Goal: Task Accomplishment & Management: Use online tool/utility

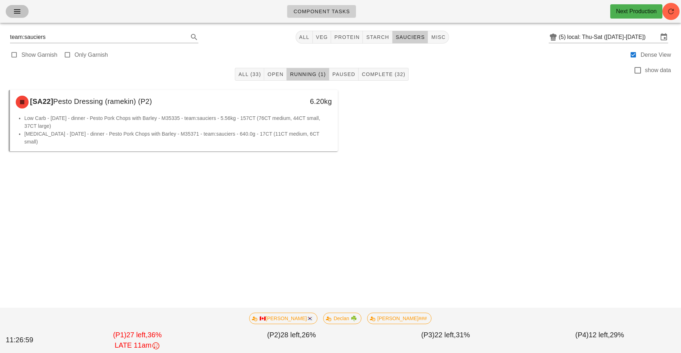
click at [18, 15] on icon "button" at bounding box center [17, 11] width 9 height 9
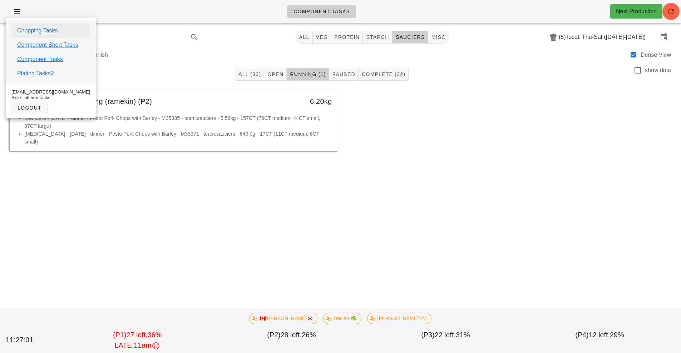
click at [49, 33] on link "Chopping Tasks" at bounding box center [37, 30] width 41 height 9
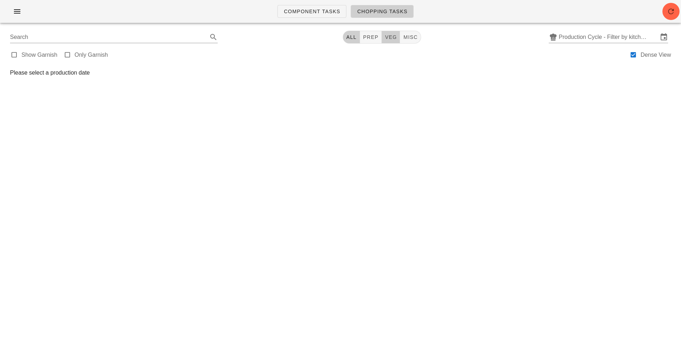
click at [391, 39] on span "veg" at bounding box center [391, 37] width 13 height 6
type input "team:veg"
click at [303, 16] on link "Component Tasks" at bounding box center [311, 11] width 69 height 13
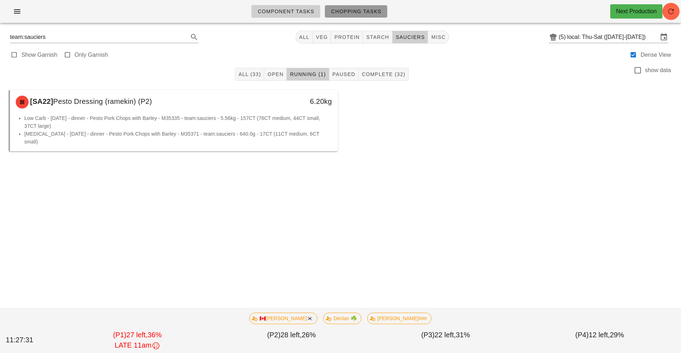
click at [356, 13] on span "Chopping Tasks" at bounding box center [356, 12] width 51 height 6
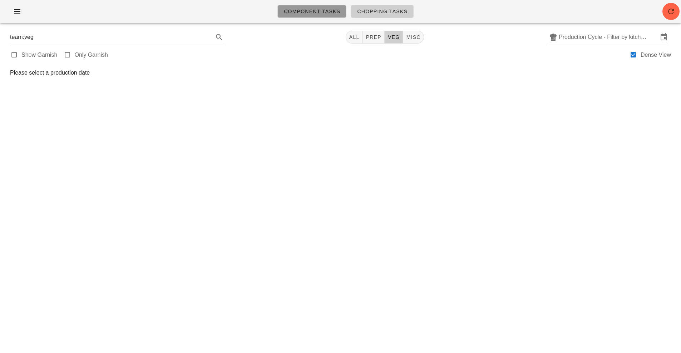
click at [280, 16] on link "Component Tasks" at bounding box center [311, 11] width 69 height 13
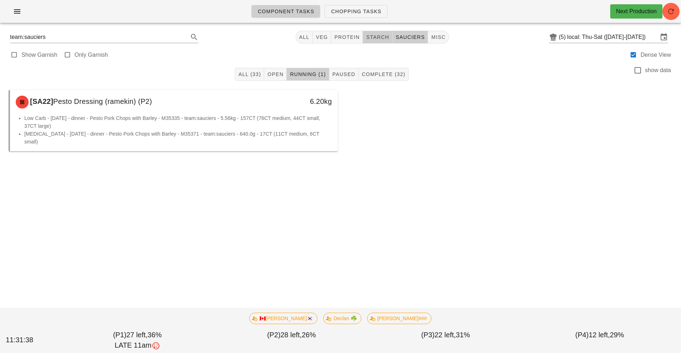
click at [378, 38] on span "starch" at bounding box center [377, 37] width 23 height 6
type input "team:starch"
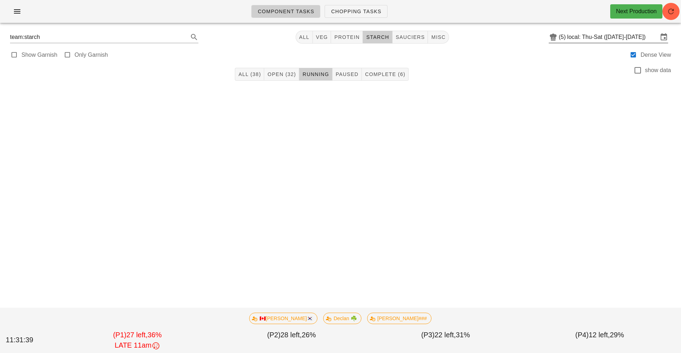
click at [584, 40] on input "local: Thu-Sat (Sep 4-Sep 6)" at bounding box center [612, 36] width 91 height 11
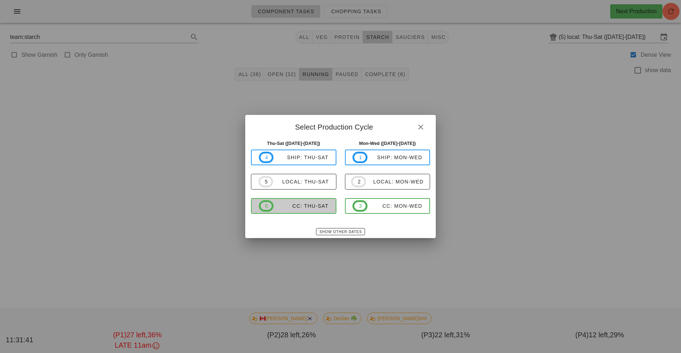
click at [301, 207] on div "CC: Thu-Sat" at bounding box center [300, 206] width 55 height 6
type input "CC: Thu-Sat ([DATE]-[DATE])"
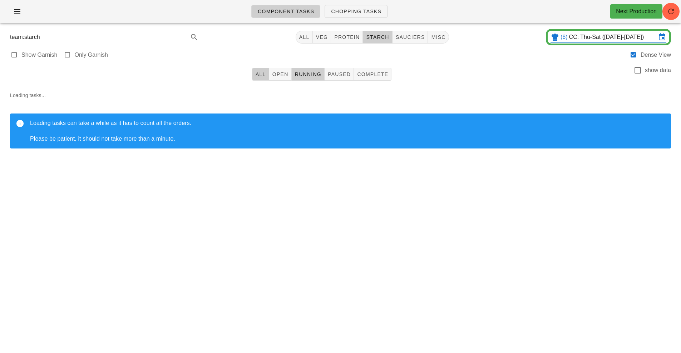
click at [261, 73] on span "All" at bounding box center [260, 74] width 11 height 6
click at [672, 11] on icon "button" at bounding box center [670, 11] width 9 height 9
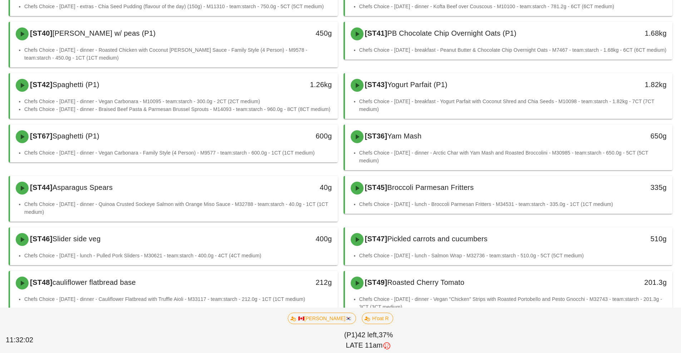
scroll to position [165, 0]
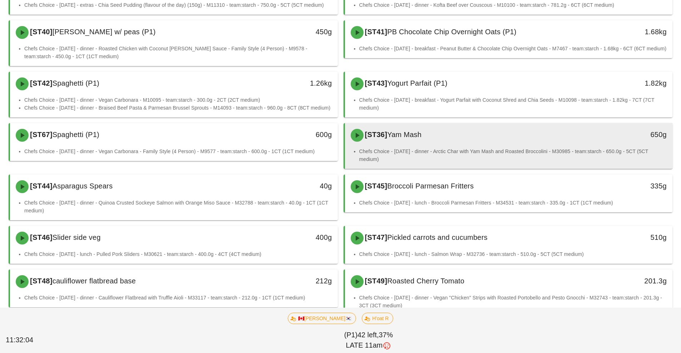
click at [434, 147] on div "[ST36] Yam Mash 650g" at bounding box center [509, 135] width 328 height 24
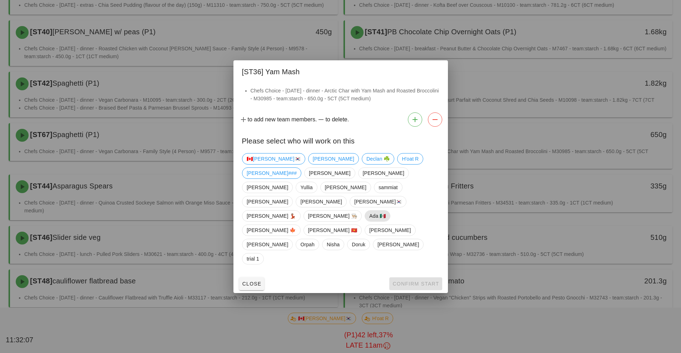
click at [369, 217] on span "Ada 🇲🇽" at bounding box center [377, 216] width 16 height 11
click at [405, 281] on span "Confirm Start" at bounding box center [415, 284] width 47 height 6
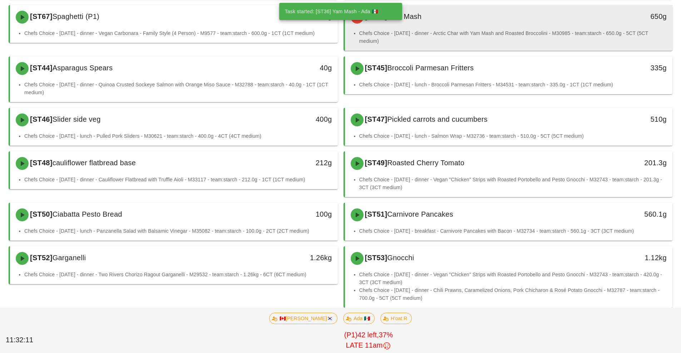
scroll to position [289, 0]
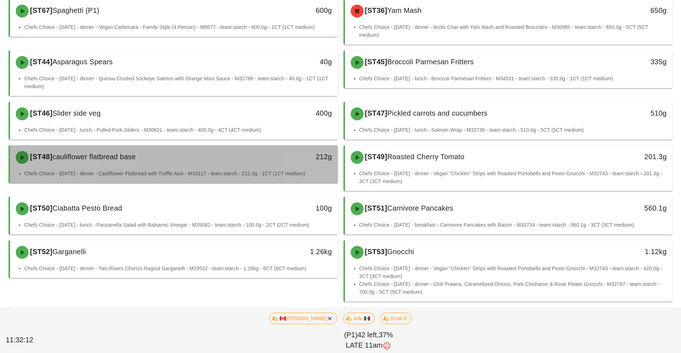
click at [194, 169] on div "[ST48] cauliflower flatbread base 212g" at bounding box center [174, 157] width 328 height 24
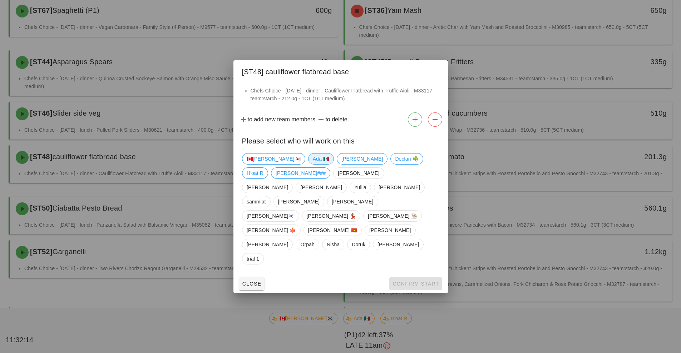
click at [312, 164] on span "Ada 🇲🇽" at bounding box center [320, 159] width 16 height 11
click at [409, 281] on span "Confirm Start" at bounding box center [415, 284] width 47 height 6
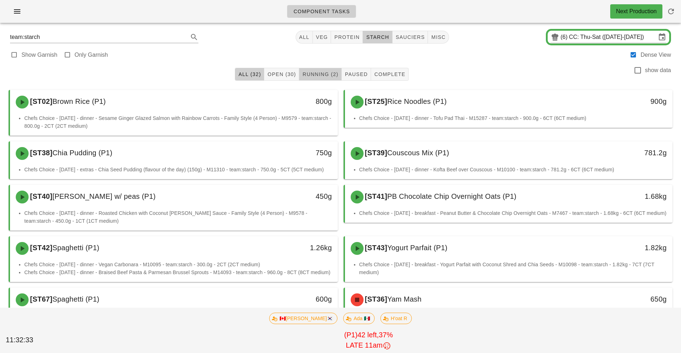
click at [321, 76] on span "Running (2)" at bounding box center [320, 74] width 36 height 6
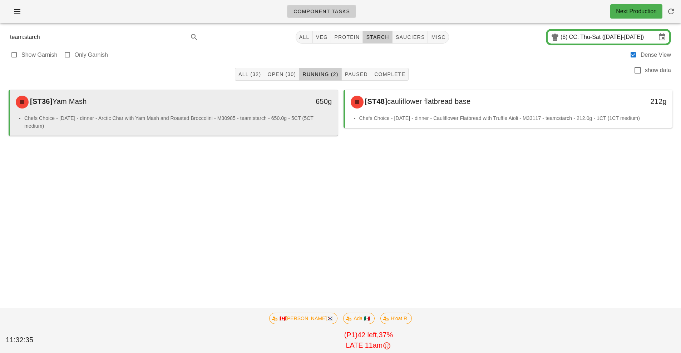
click at [260, 123] on li "Chefs Choice - [DATE] - dinner - Arctic Char with Yam Mash and Roasted Broccoli…" at bounding box center [178, 122] width 308 height 16
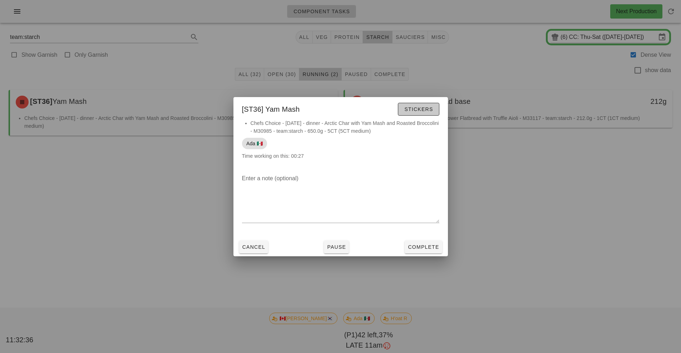
click at [422, 111] on span "Stickers" at bounding box center [418, 109] width 29 height 6
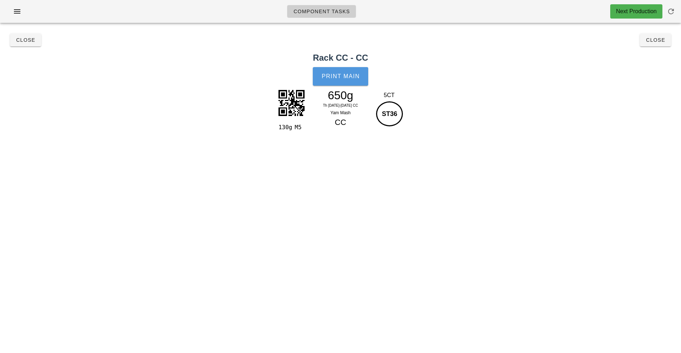
click at [353, 79] on span "Print Main" at bounding box center [340, 76] width 39 height 6
click at [652, 41] on span "Close" at bounding box center [655, 40] width 20 height 6
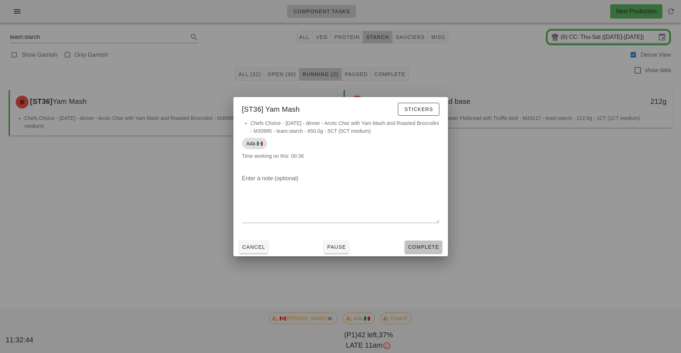
click at [422, 252] on button "Complete" at bounding box center [423, 247] width 37 height 13
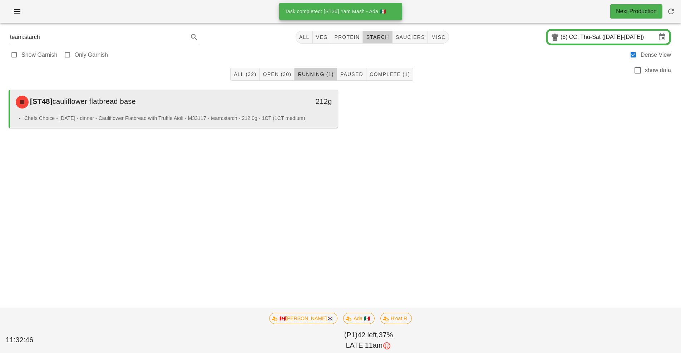
click at [261, 117] on li "Chefs Choice - [DATE] - dinner - Cauliflower Flatbread with Truffle Aioli - M33…" at bounding box center [178, 118] width 308 height 8
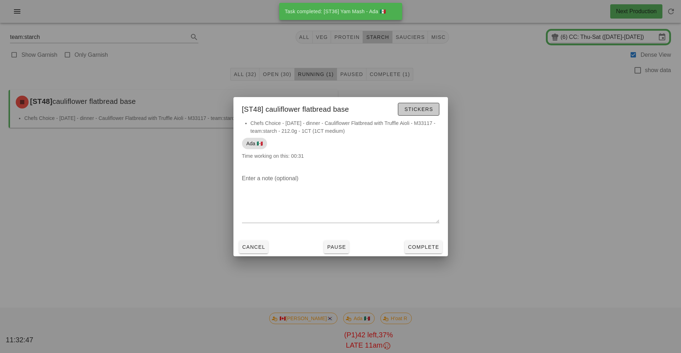
click at [424, 110] on span "Stickers" at bounding box center [418, 109] width 29 height 6
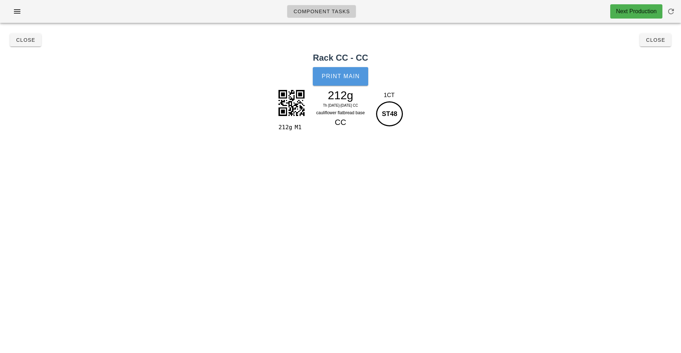
click at [354, 79] on span "Print Main" at bounding box center [340, 76] width 39 height 6
click at [654, 40] on span "Close" at bounding box center [655, 40] width 20 height 6
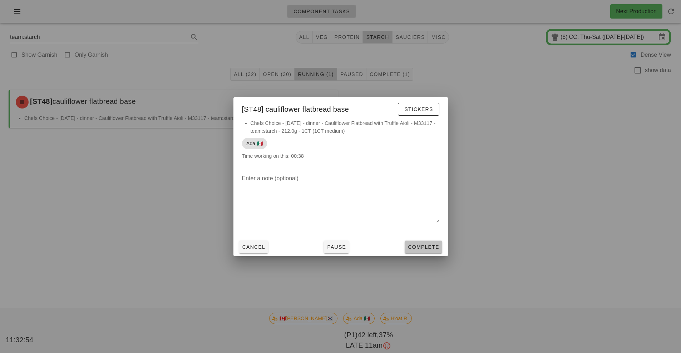
click at [424, 249] on span "Complete" at bounding box center [422, 247] width 31 height 6
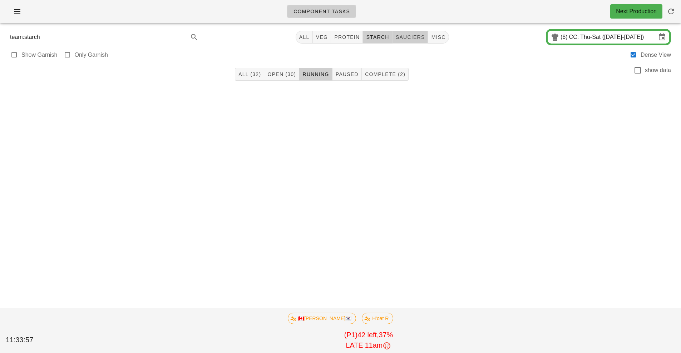
click at [419, 38] on span "sauciers" at bounding box center [410, 37] width 30 height 6
type input "team:sauciers"
click at [279, 76] on span "Open (5)" at bounding box center [280, 74] width 26 height 6
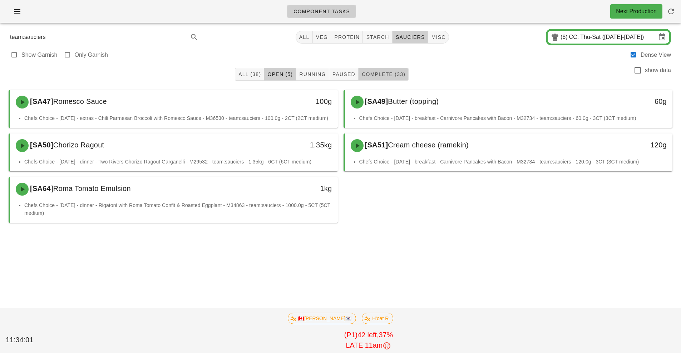
click at [389, 73] on span "Complete (33)" at bounding box center [383, 74] width 44 height 6
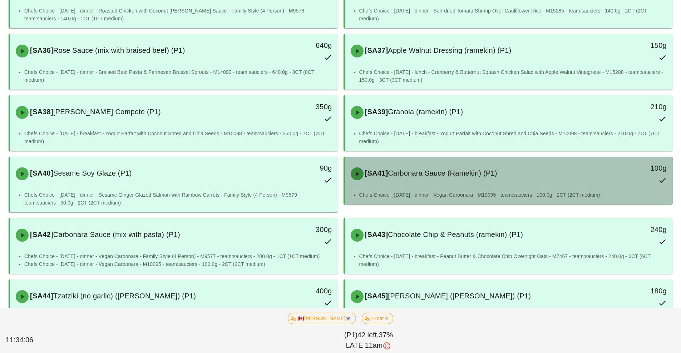
scroll to position [135, 0]
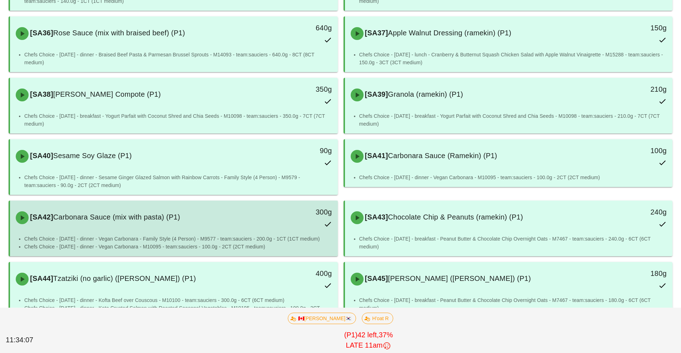
click at [295, 229] on div "300g" at bounding box center [295, 217] width 81 height 31
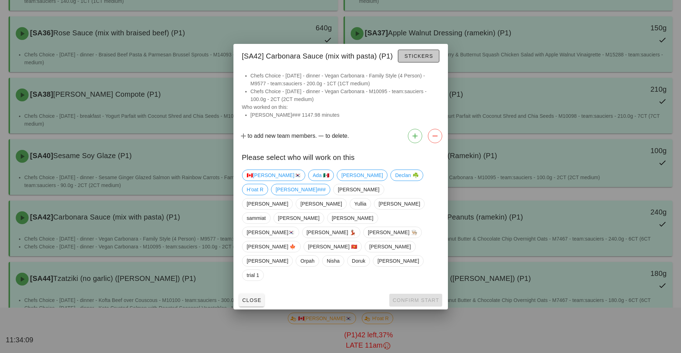
click at [422, 59] on span "Stickers" at bounding box center [418, 56] width 29 height 6
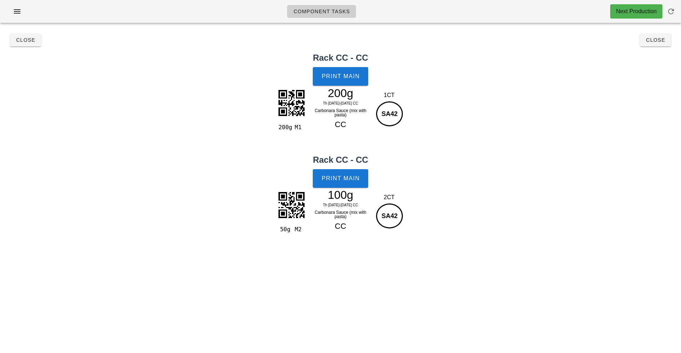
click at [341, 96] on div "200g" at bounding box center [340, 93] width 62 height 11
click at [340, 76] on span "Print Main" at bounding box center [340, 76] width 39 height 6
click at [30, 45] on button "Close" at bounding box center [25, 40] width 31 height 13
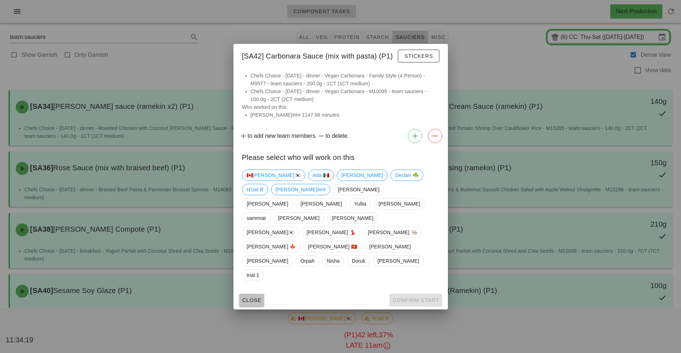
click at [257, 298] on span "Close" at bounding box center [252, 301] width 20 height 6
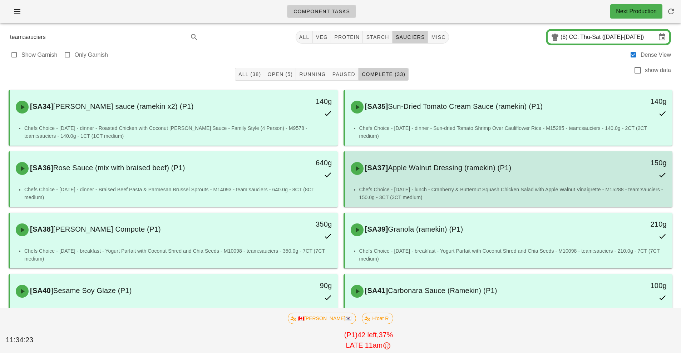
click at [431, 183] on div "[SA37] Apple Walnut Dressing (ramekin) (P1) 150g" at bounding box center [508, 168] width 325 height 31
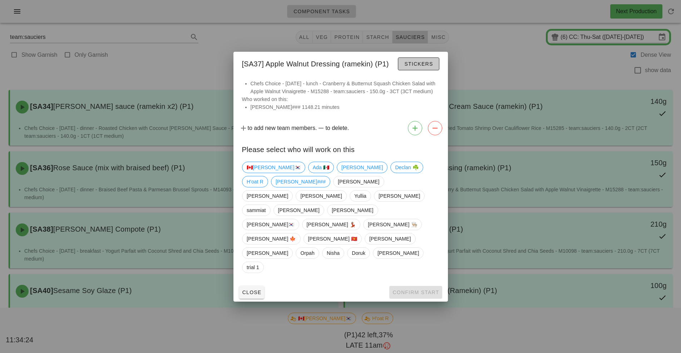
click at [422, 70] on button "Stickers" at bounding box center [418, 64] width 41 height 13
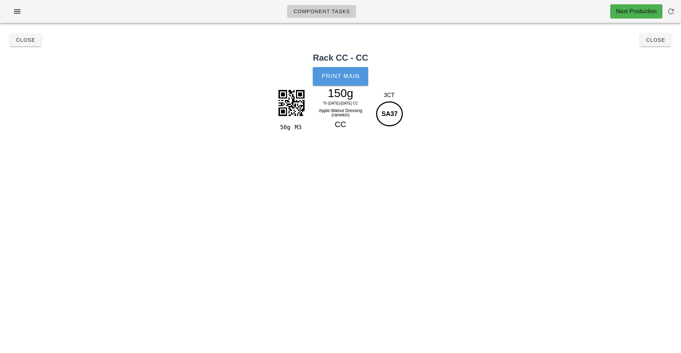
click at [343, 76] on span "Print Main" at bounding box center [340, 76] width 39 height 6
click at [24, 38] on span "Close" at bounding box center [26, 40] width 20 height 6
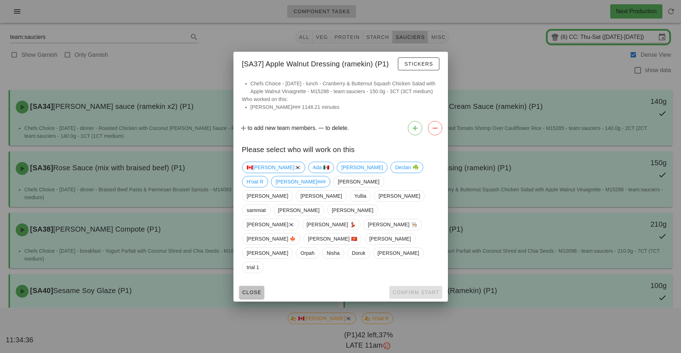
click at [247, 290] on span "Close" at bounding box center [252, 293] width 20 height 6
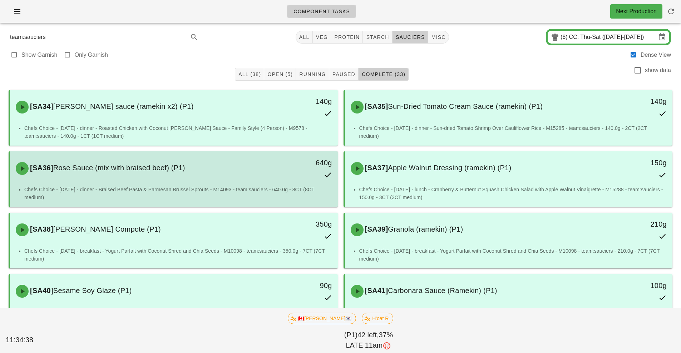
click at [255, 178] on div "640g" at bounding box center [295, 168] width 81 height 31
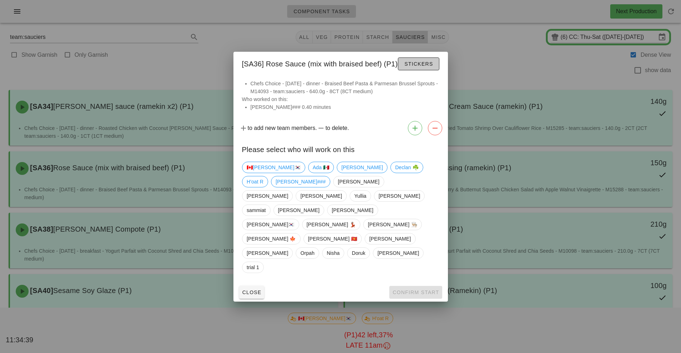
click at [425, 67] on span "Stickers" at bounding box center [418, 64] width 29 height 6
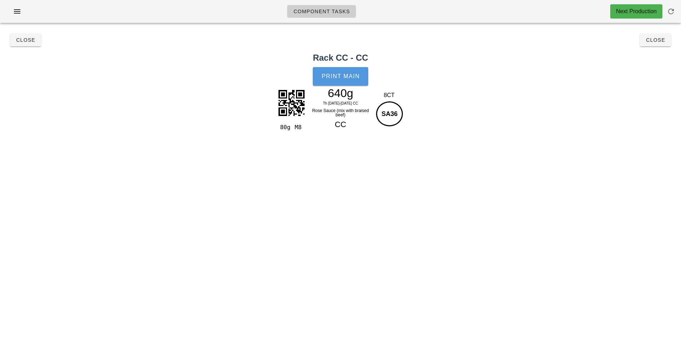
click at [349, 77] on span "Print Main" at bounding box center [340, 76] width 39 height 6
click at [27, 46] on button "Close" at bounding box center [25, 40] width 31 height 13
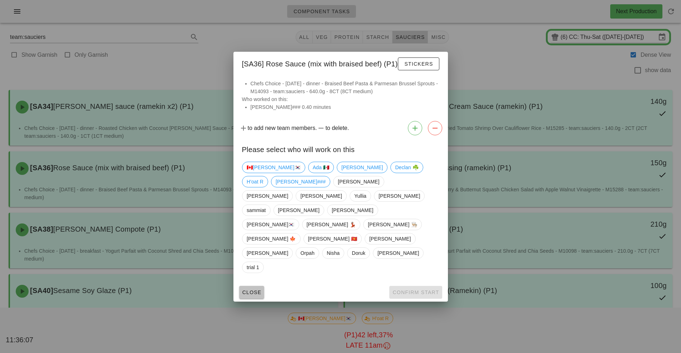
click at [252, 290] on span "Close" at bounding box center [252, 293] width 20 height 6
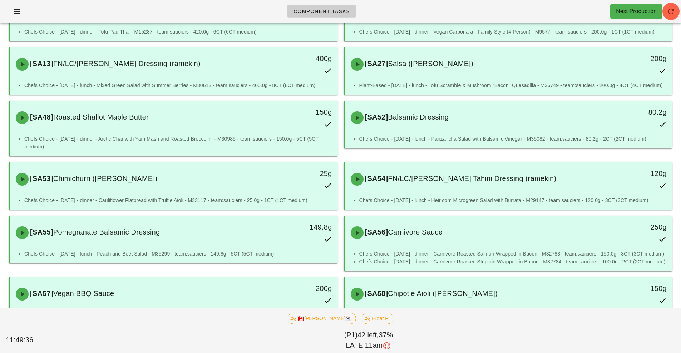
scroll to position [43, 0]
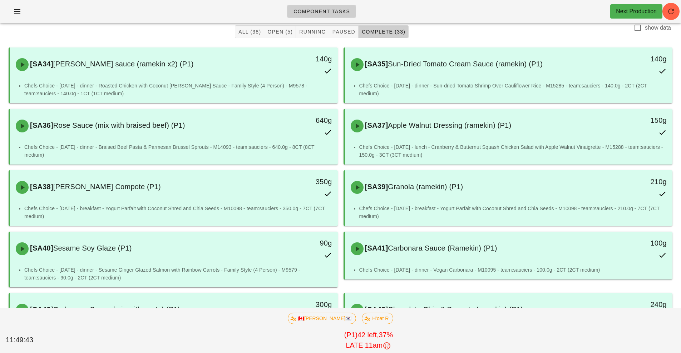
click at [650, 28] on label "show data" at bounding box center [658, 27] width 26 height 7
checkbox input "true"
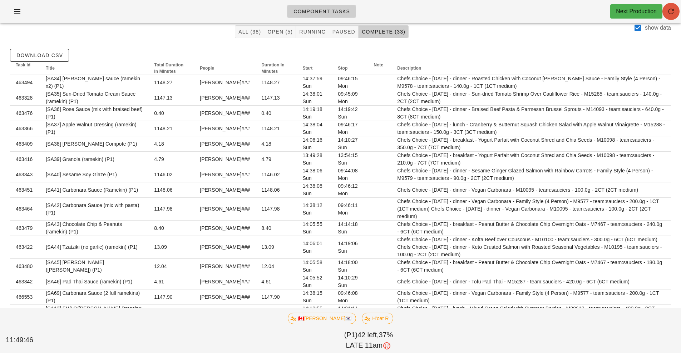
click at [669, 5] on button "button" at bounding box center [670, 11] width 17 height 17
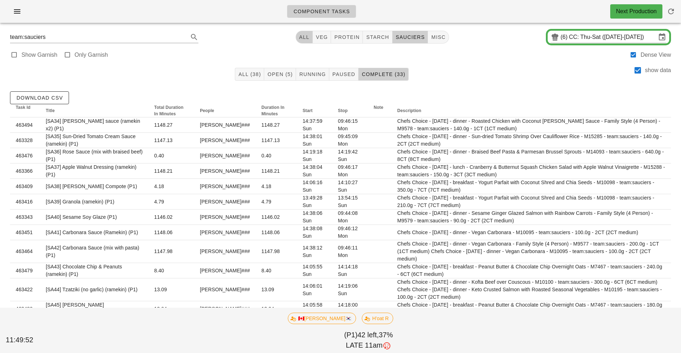
click at [304, 41] on button "All" at bounding box center [304, 37] width 17 height 13
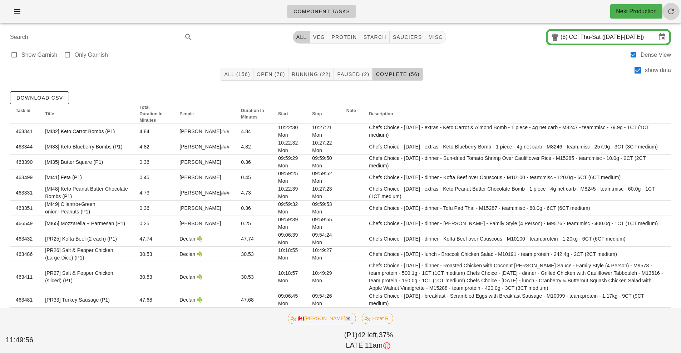
click at [670, 10] on icon "button" at bounding box center [670, 11] width 9 height 9
click at [615, 113] on th "Description" at bounding box center [517, 114] width 308 height 20
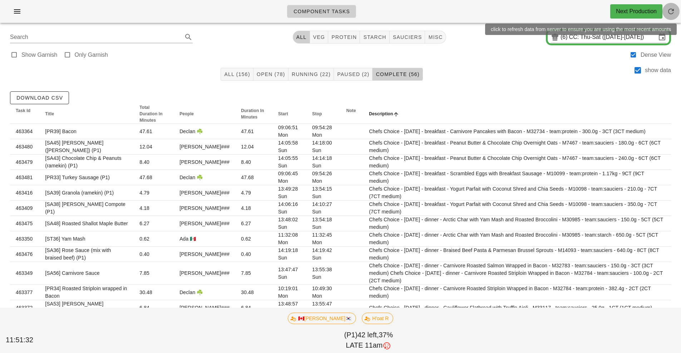
click at [669, 13] on icon "button" at bounding box center [670, 11] width 9 height 9
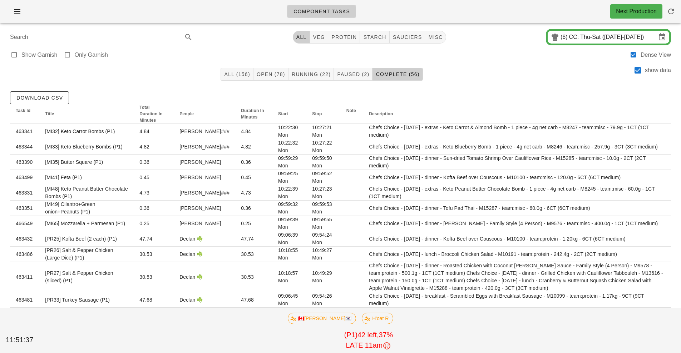
click at [370, 25] on div "Component Tasks Next Production" at bounding box center [340, 14] width 681 height 29
click at [405, 31] on button "sauciers" at bounding box center [408, 37] width 36 height 13
type input "team:sauciers"
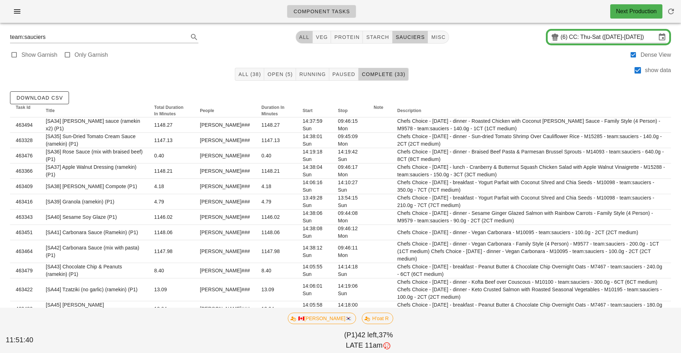
click at [300, 34] on button "All" at bounding box center [304, 37] width 17 height 13
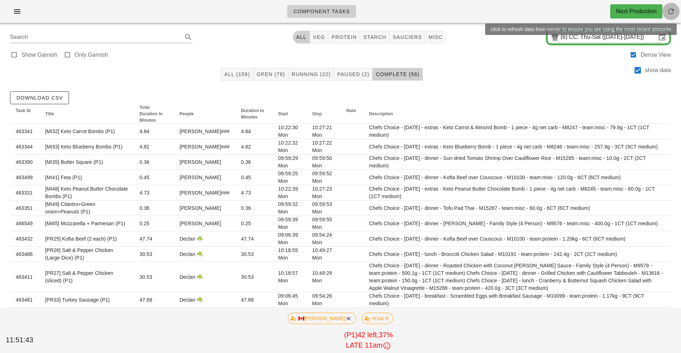
click at [664, 10] on span "button" at bounding box center [670, 11] width 17 height 9
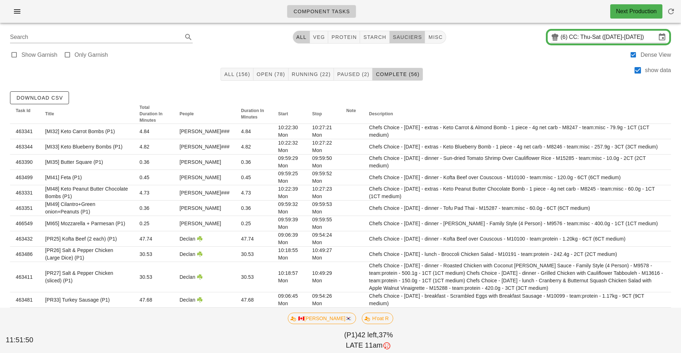
click at [407, 38] on span "sauciers" at bounding box center [407, 37] width 30 height 6
type input "team:sauciers"
